Goal: Task Accomplishment & Management: Manage account settings

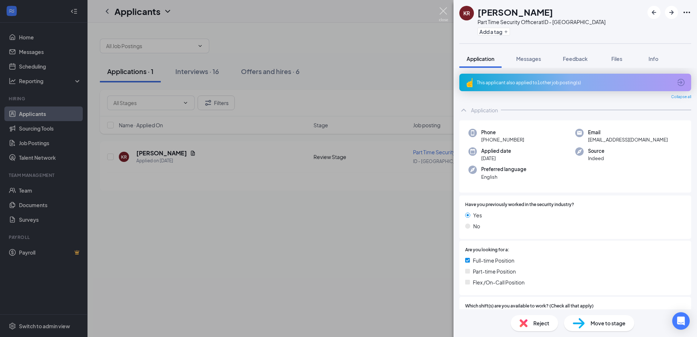
click at [443, 9] on img at bounding box center [443, 14] width 9 height 14
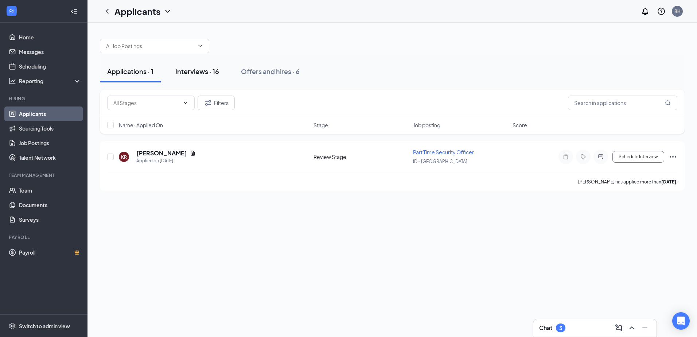
click at [206, 72] on div "Interviews · 16" at bounding box center [197, 71] width 44 height 9
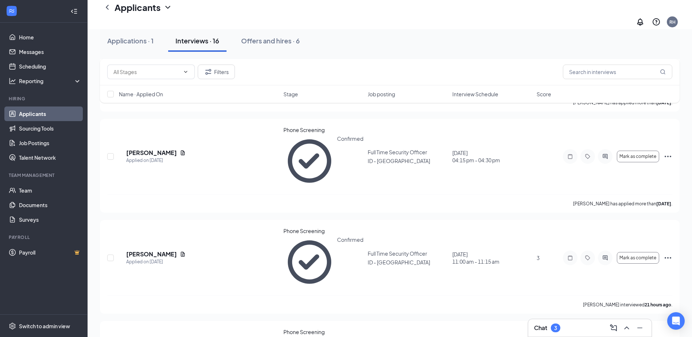
scroll to position [474, 0]
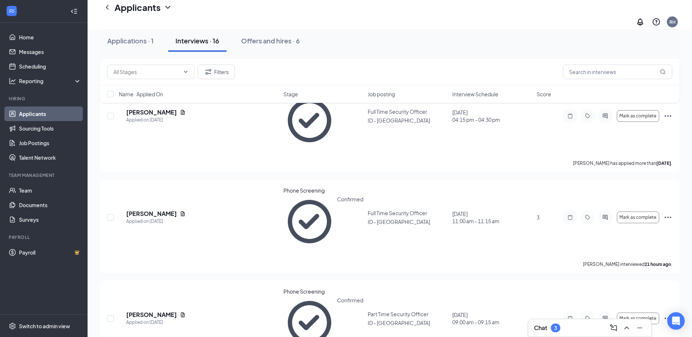
click at [551, 327] on div "3" at bounding box center [555, 327] width 9 height 9
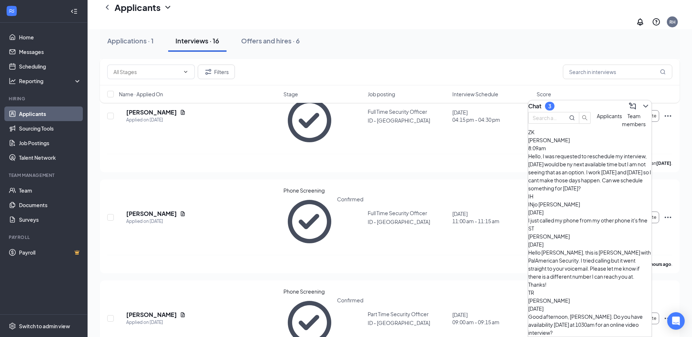
click at [570, 143] on span "[PERSON_NAME]" at bounding box center [549, 140] width 42 height 7
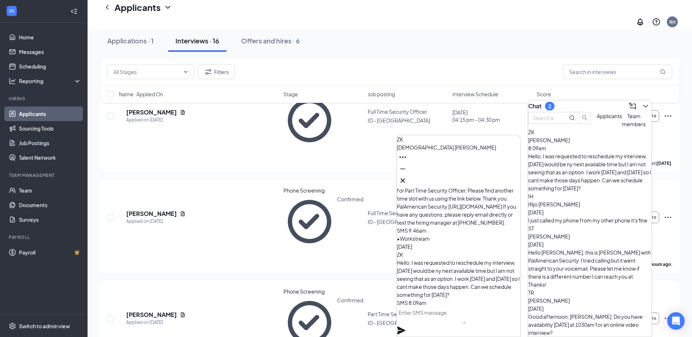
click at [441, 323] on textarea at bounding box center [431, 316] width 69 height 18
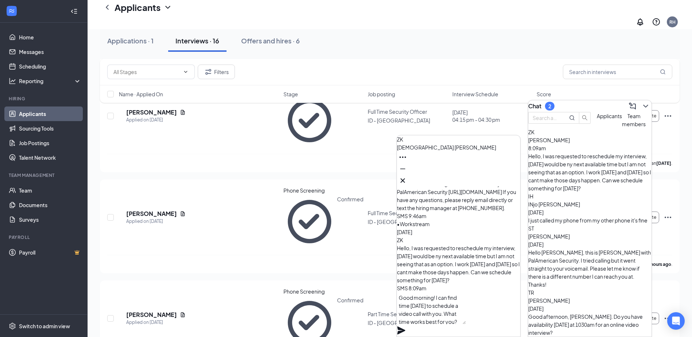
type textarea "Good morning! I can find time [DATE] to schedule a video call with you. What ti…"
click at [405, 326] on icon "Plane" at bounding box center [401, 330] width 8 height 8
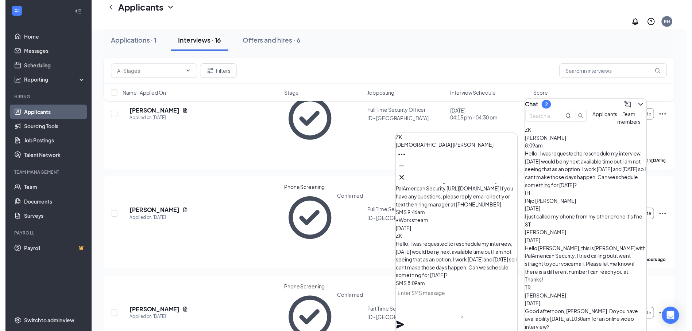
scroll to position [0, 0]
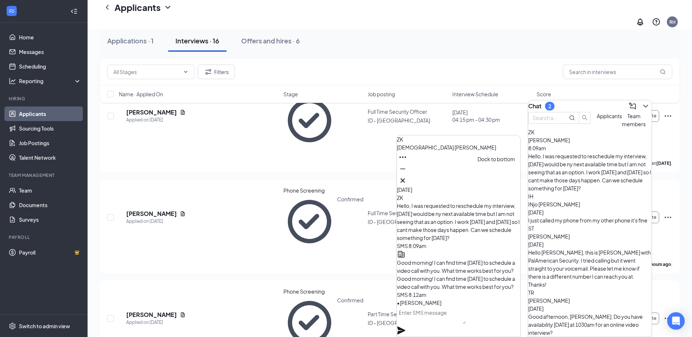
click at [407, 173] on icon "Minimize" at bounding box center [402, 168] width 9 height 9
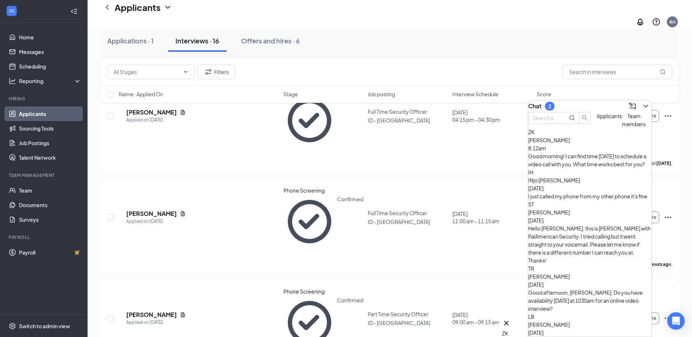
click at [584, 168] on div "Good morning! I can find time [DATE] to schedule a video call with you. What ti…" at bounding box center [589, 160] width 123 height 16
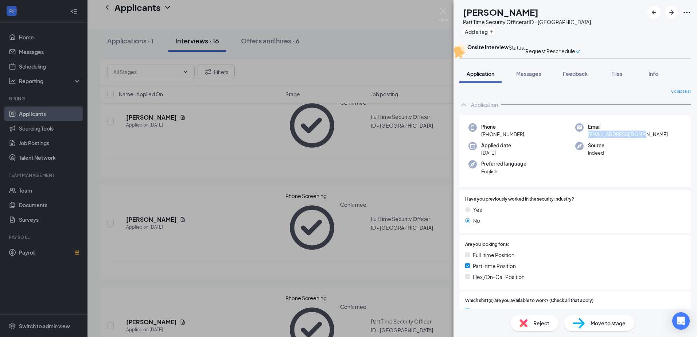
drag, startPoint x: 642, startPoint y: 151, endPoint x: 587, endPoint y: 154, distance: 55.9
click at [588, 138] on span "[EMAIL_ADDRESS][DOMAIN_NAME]" at bounding box center [628, 134] width 80 height 7
copy span "[EMAIL_ADDRESS][DOMAIN_NAME]"
click at [442, 11] on img at bounding box center [443, 14] width 9 height 14
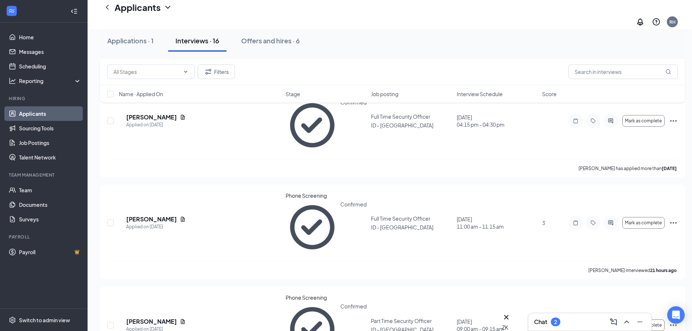
click at [559, 324] on div "2" at bounding box center [555, 322] width 9 height 9
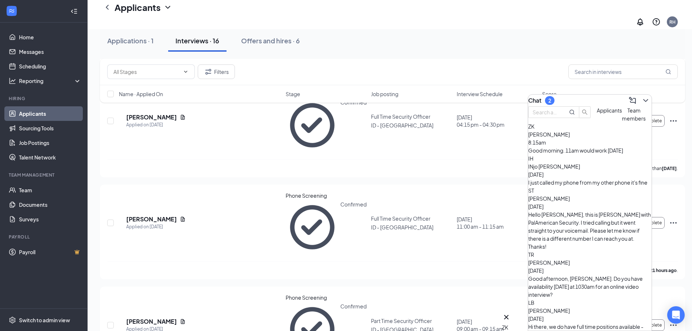
click at [570, 138] on span "[PERSON_NAME]" at bounding box center [549, 134] width 42 height 7
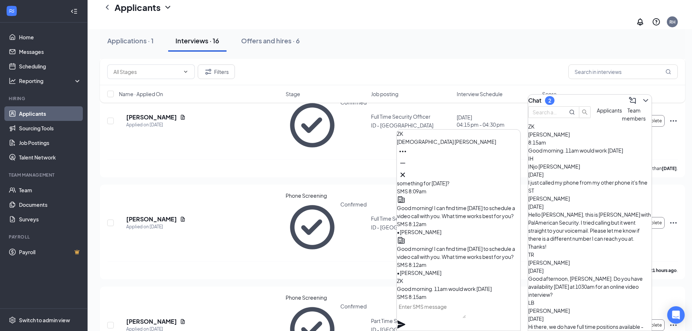
click at [439, 316] on textarea at bounding box center [431, 310] width 69 height 18
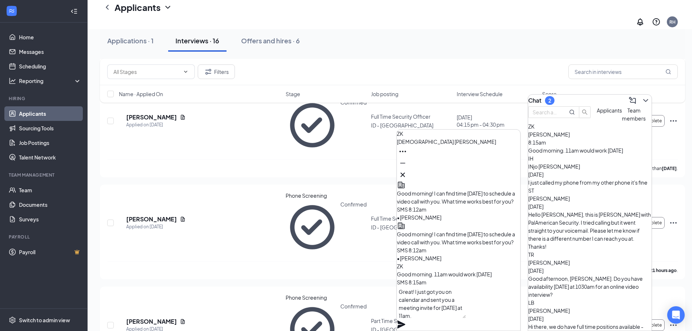
type textarea "Great! I just got you on calendar and sent you a meeting invite for [DATE] at 1…"
click at [405, 321] on icon "Plane" at bounding box center [401, 325] width 8 height 8
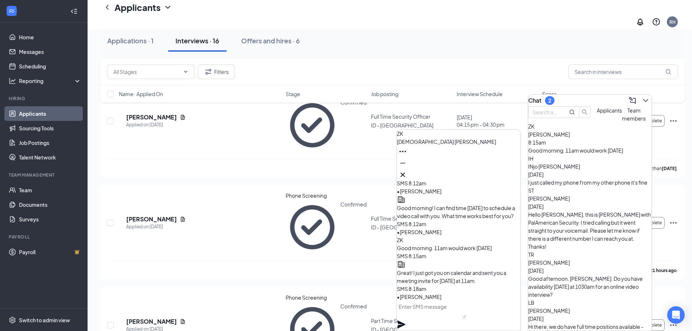
scroll to position [0, 0]
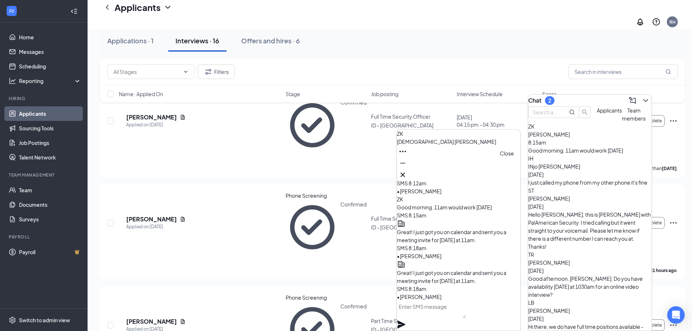
click at [407, 171] on icon "Cross" at bounding box center [402, 175] width 9 height 9
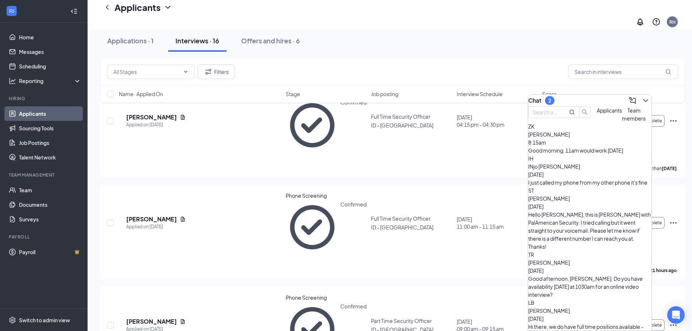
click at [582, 187] on div "I just called my phone from my other phone it's fine" at bounding box center [589, 183] width 123 height 8
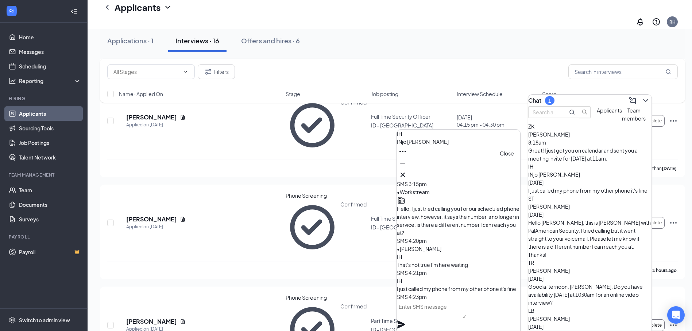
click at [407, 174] on icon "Cross" at bounding box center [402, 175] width 9 height 9
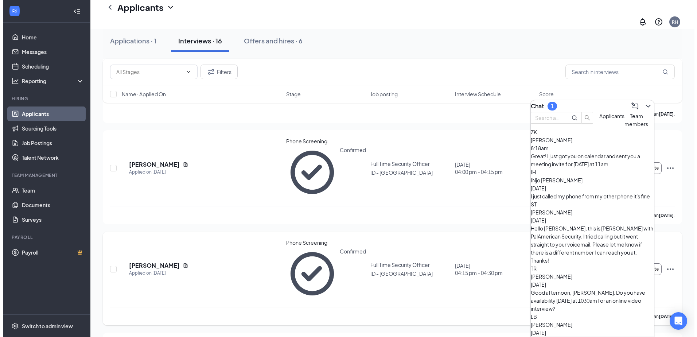
scroll to position [328, 0]
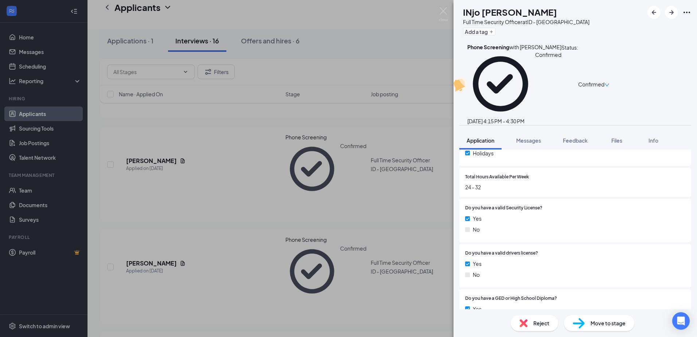
scroll to position [391, 0]
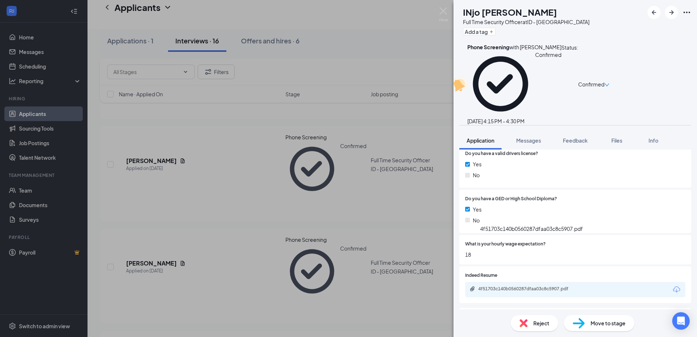
click at [547, 286] on div "4f51703c140b0560287dfaa03c8c5907.pdf" at bounding box center [529, 289] width 102 height 6
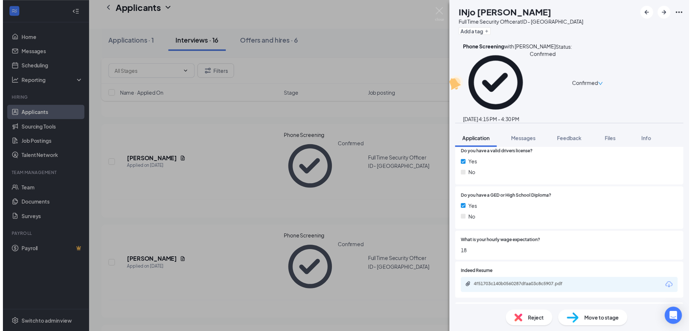
scroll to position [388, 0]
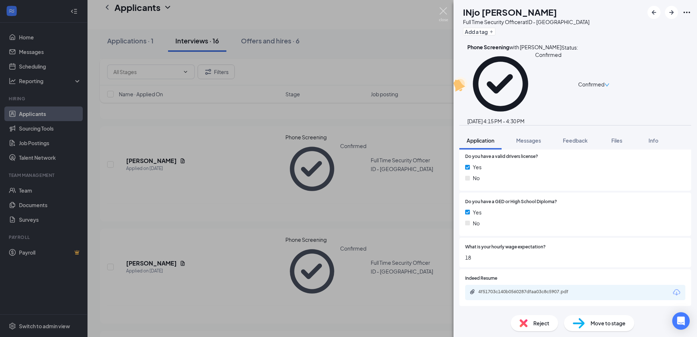
click at [442, 10] on img at bounding box center [443, 14] width 9 height 14
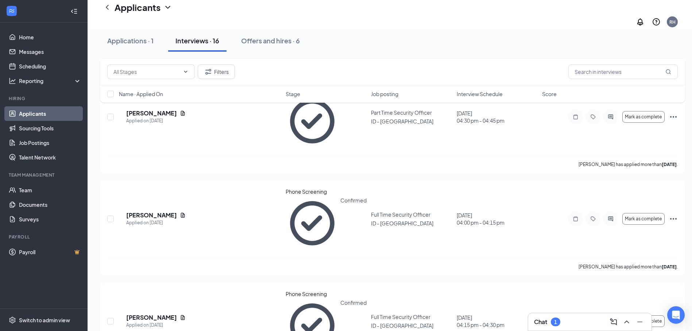
scroll to position [255, 0]
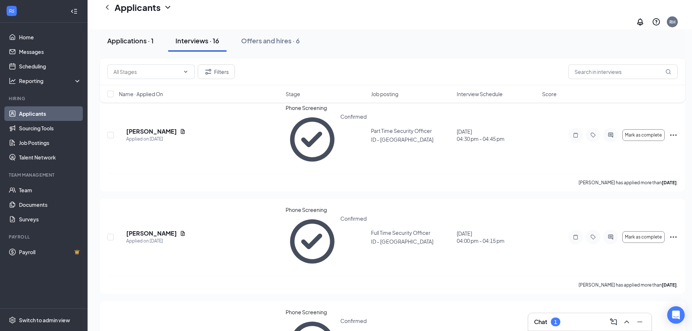
click at [140, 41] on div "Applications · 1" at bounding box center [130, 40] width 46 height 9
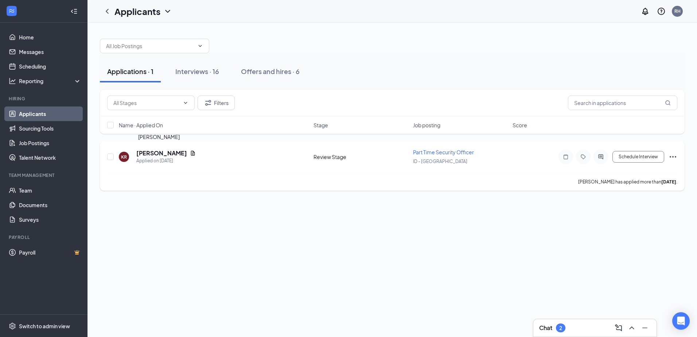
click at [159, 152] on h5 "[PERSON_NAME]" at bounding box center [161, 153] width 51 height 8
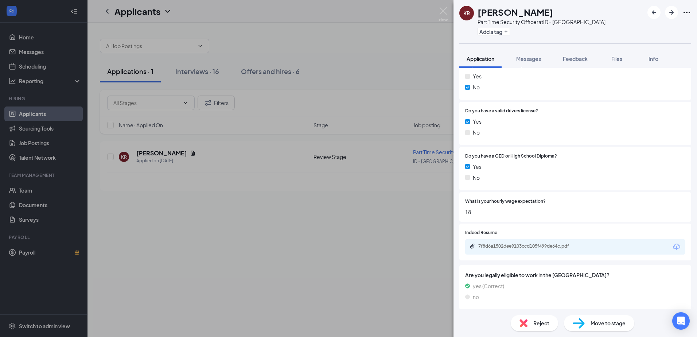
scroll to position [375, 0]
click at [602, 322] on span "Move to stage" at bounding box center [608, 323] width 35 height 8
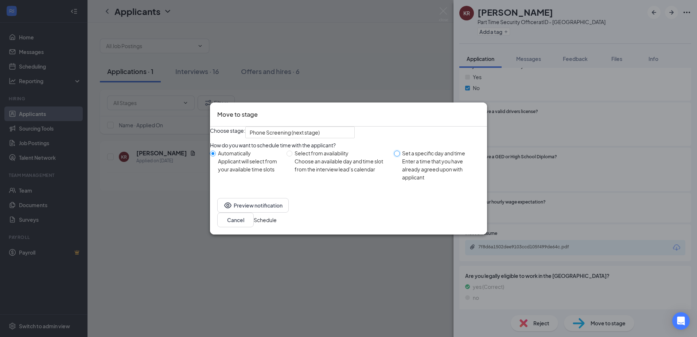
click at [396, 156] on input "Set a specific day and time Enter a time that you have already agreed upon with…" at bounding box center [397, 154] width 6 height 6
radio input "true"
radio input "false"
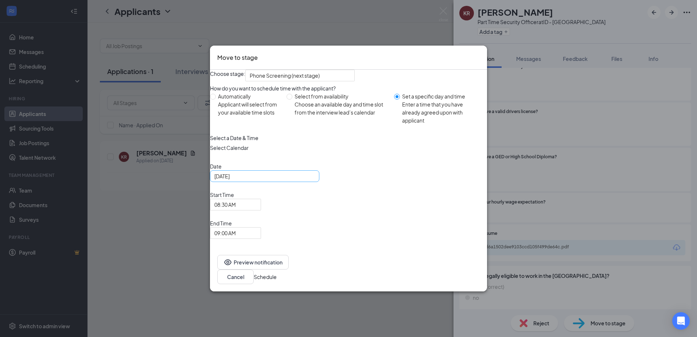
click at [315, 180] on div "[DATE]" at bounding box center [264, 176] width 101 height 8
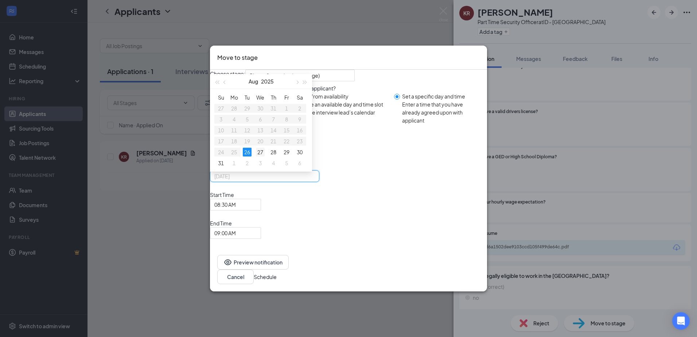
type input "[DATE]"
click at [265, 156] on div "27" at bounding box center [260, 152] width 9 height 9
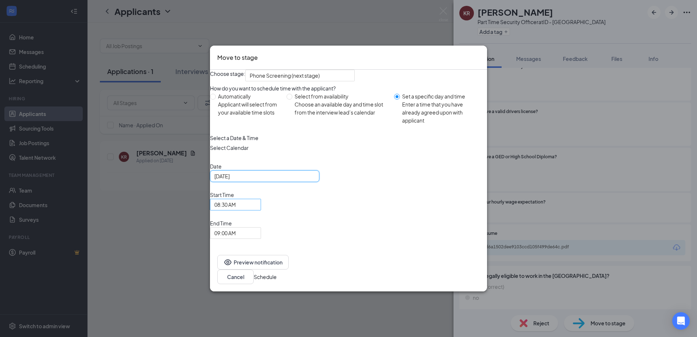
click at [257, 210] on span "08:30 AM" at bounding box center [235, 204] width 42 height 11
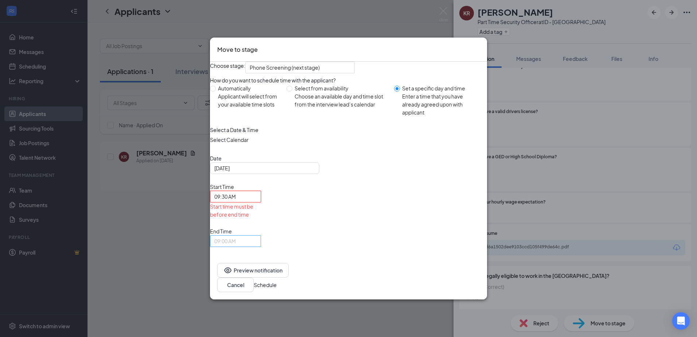
click at [257, 236] on span "09:00 AM" at bounding box center [235, 241] width 42 height 11
click at [236, 23] on span "10:00 AM" at bounding box center [225, 19] width 22 height 8
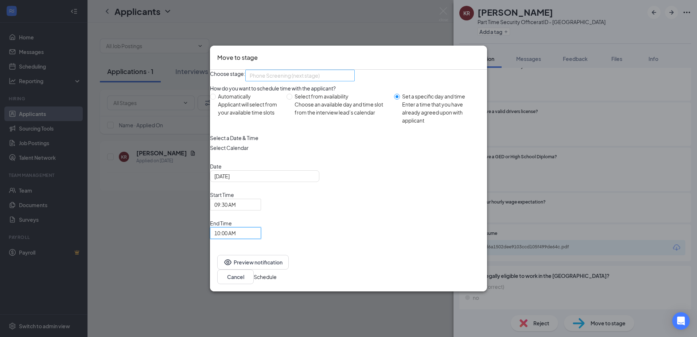
click at [350, 81] on span "Phone Screening (next stage)" at bounding box center [300, 75] width 101 height 11
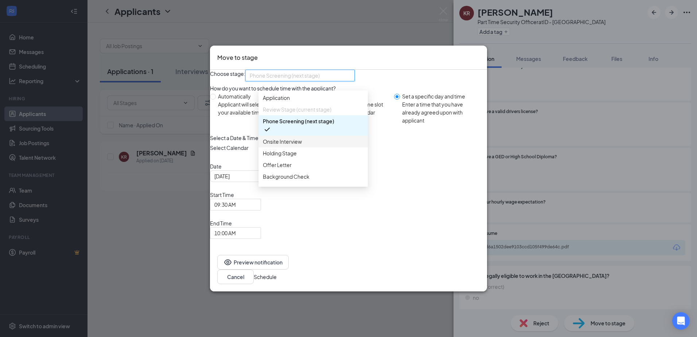
click at [297, 145] on span "Onsite Interview" at bounding box center [282, 141] width 39 height 8
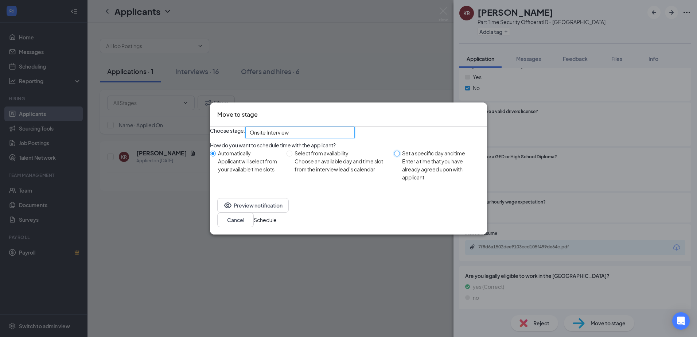
click at [398, 156] on input "Set a specific day and time Enter a time that you have already agreed upon with…" at bounding box center [397, 154] width 6 height 6
radio input "true"
radio input "false"
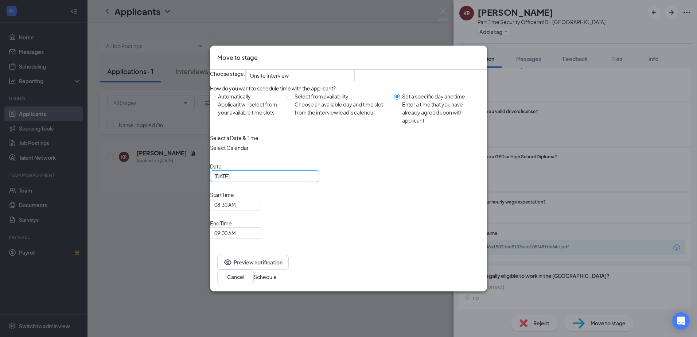
click at [313, 180] on div "[DATE]" at bounding box center [264, 176] width 101 height 8
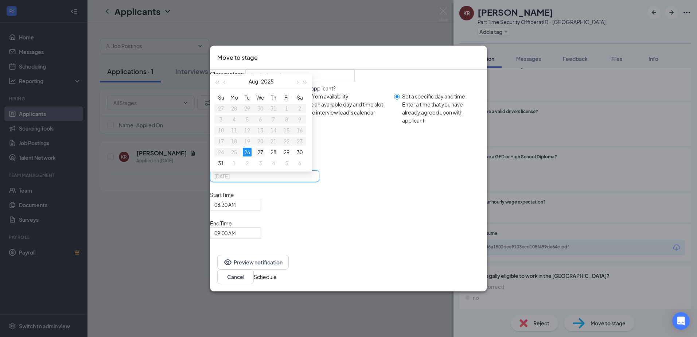
type input "[DATE]"
click at [265, 156] on div "27" at bounding box center [260, 152] width 9 height 9
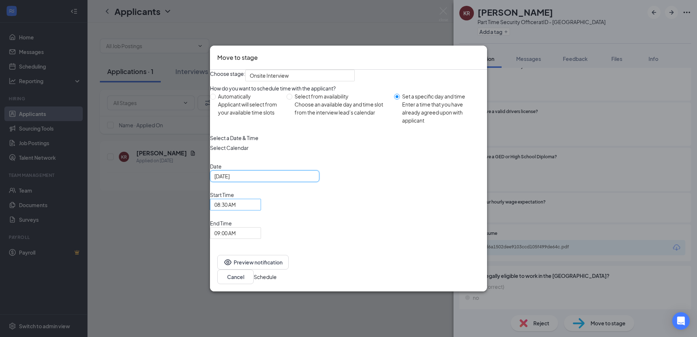
click at [257, 210] on span "08:30 AM" at bounding box center [235, 204] width 42 height 11
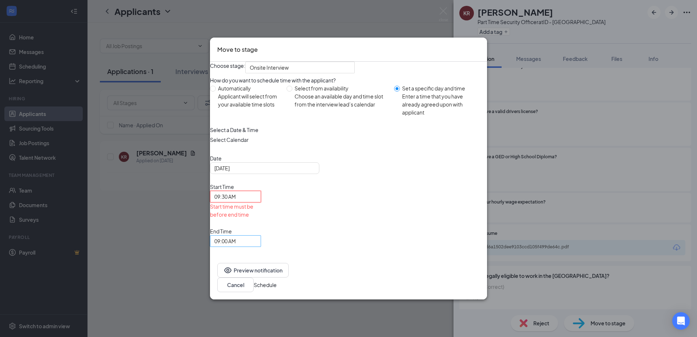
click at [257, 236] on span "09:00 AM" at bounding box center [235, 241] width 42 height 11
click at [236, 23] on span "10:00 AM" at bounding box center [225, 19] width 22 height 8
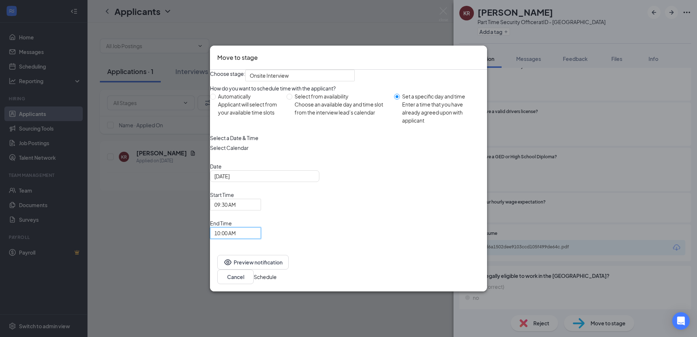
click at [455, 184] on div "Select a Date & Time Select Calendar Date [DATE] [DATE] Su Mo Tu We Th Fr Sa 27…" at bounding box center [348, 186] width 277 height 105
click at [277, 273] on button "Schedule" at bounding box center [265, 277] width 23 height 8
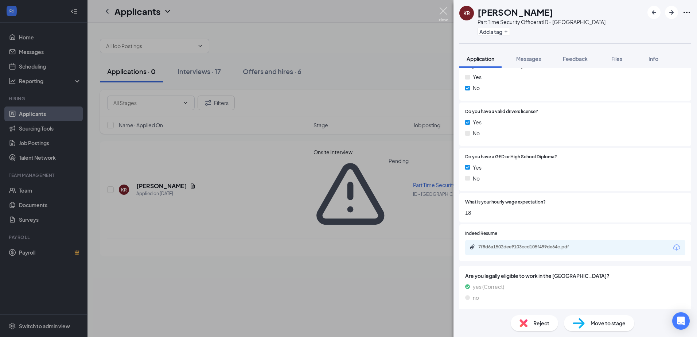
click at [443, 11] on img at bounding box center [443, 14] width 9 height 14
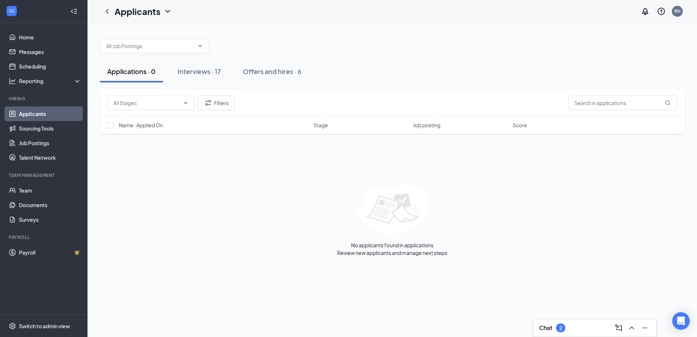
click at [556, 331] on div "Chat 2" at bounding box center [552, 327] width 26 height 9
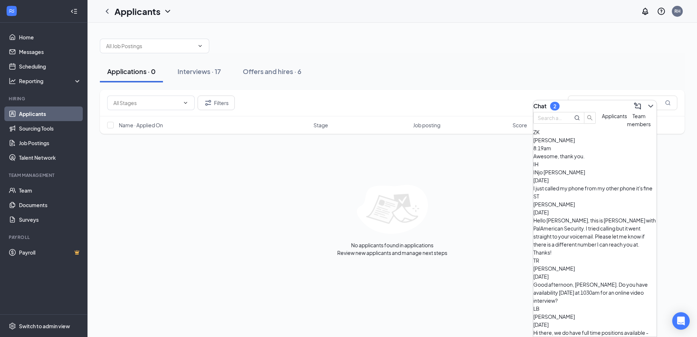
click at [575, 143] on span "[PERSON_NAME]" at bounding box center [554, 140] width 42 height 7
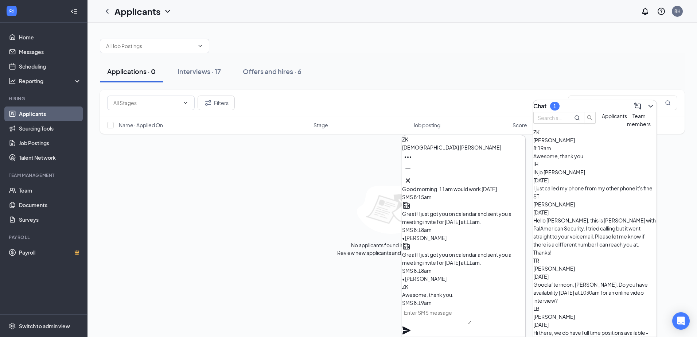
click at [460, 323] on textarea at bounding box center [436, 316] width 69 height 18
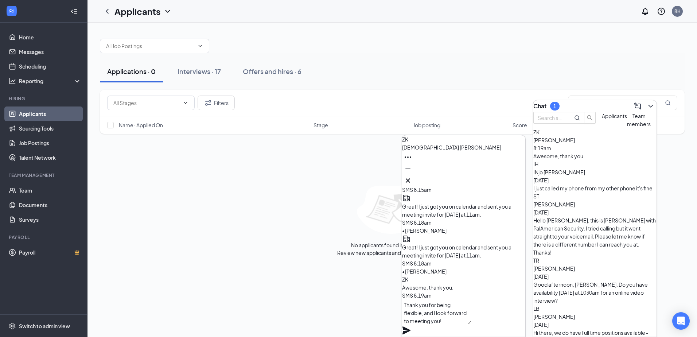
click at [471, 322] on textarea "Thank you for being flexible, and I look forward to meeting you!" at bounding box center [436, 311] width 69 height 25
type textarea "Thank you for being flexible, and I look forward to meeting with you!"
click at [411, 326] on icon "Plane" at bounding box center [407, 330] width 8 height 8
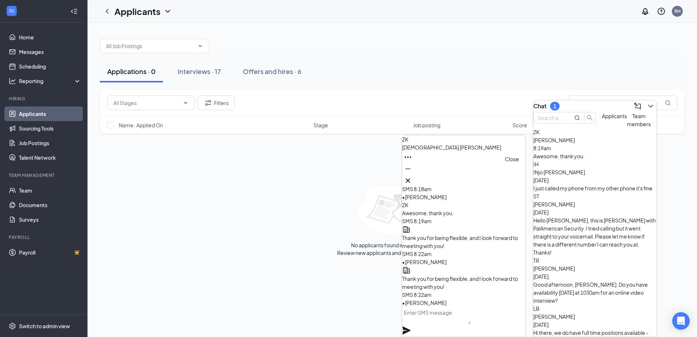
click at [412, 178] on icon "Cross" at bounding box center [408, 180] width 9 height 9
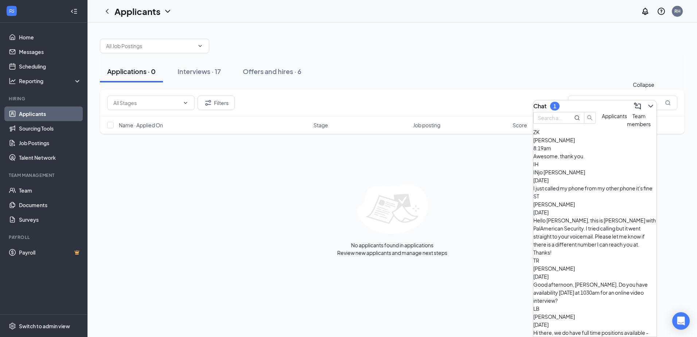
click at [646, 102] on icon "ChevronDown" at bounding box center [650, 106] width 9 height 9
